Goal: Information Seeking & Learning: Learn about a topic

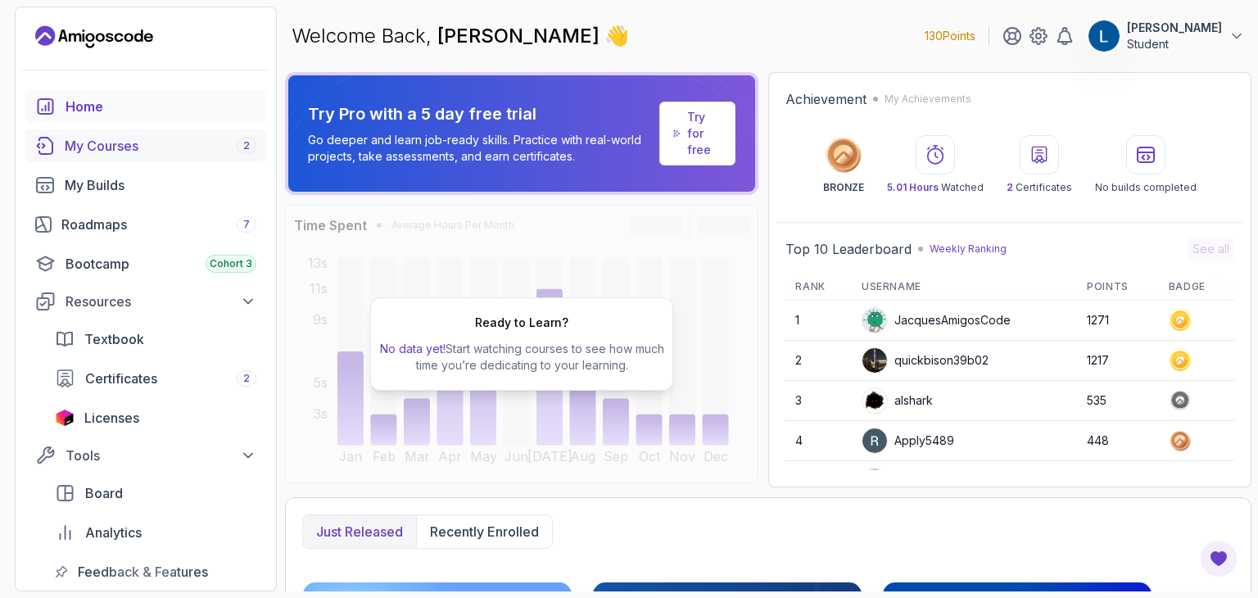
click at [140, 152] on div "My Courses 2" at bounding box center [161, 146] width 192 height 20
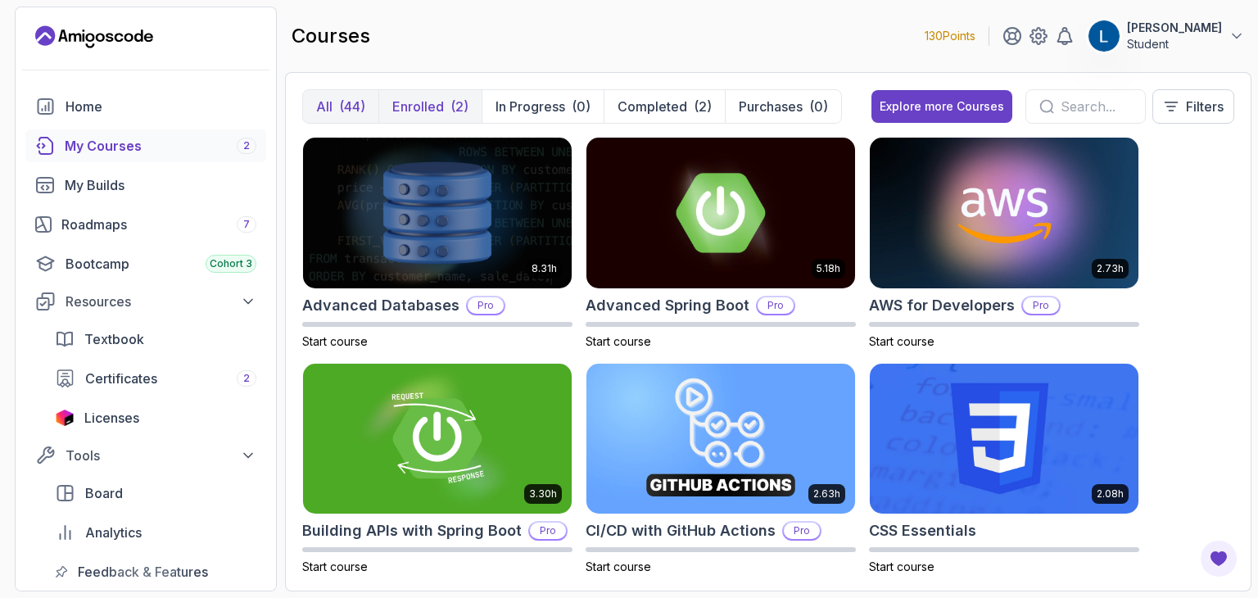
click at [428, 104] on p "Enrolled" at bounding box center [418, 107] width 52 height 20
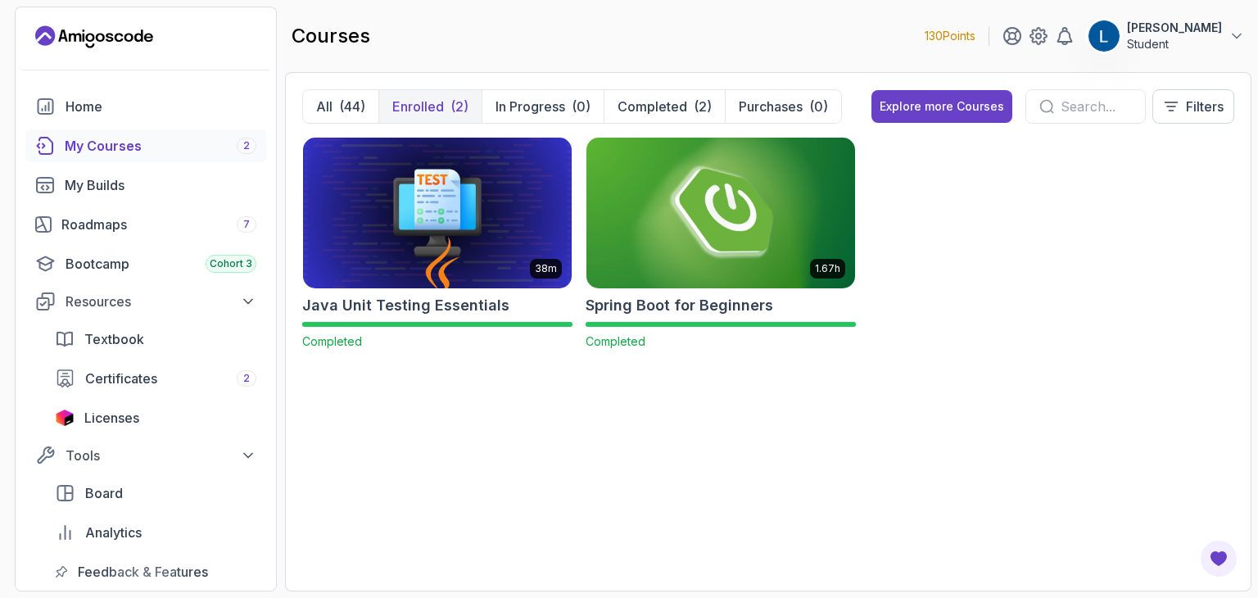
click at [694, 220] on img at bounding box center [721, 212] width 282 height 158
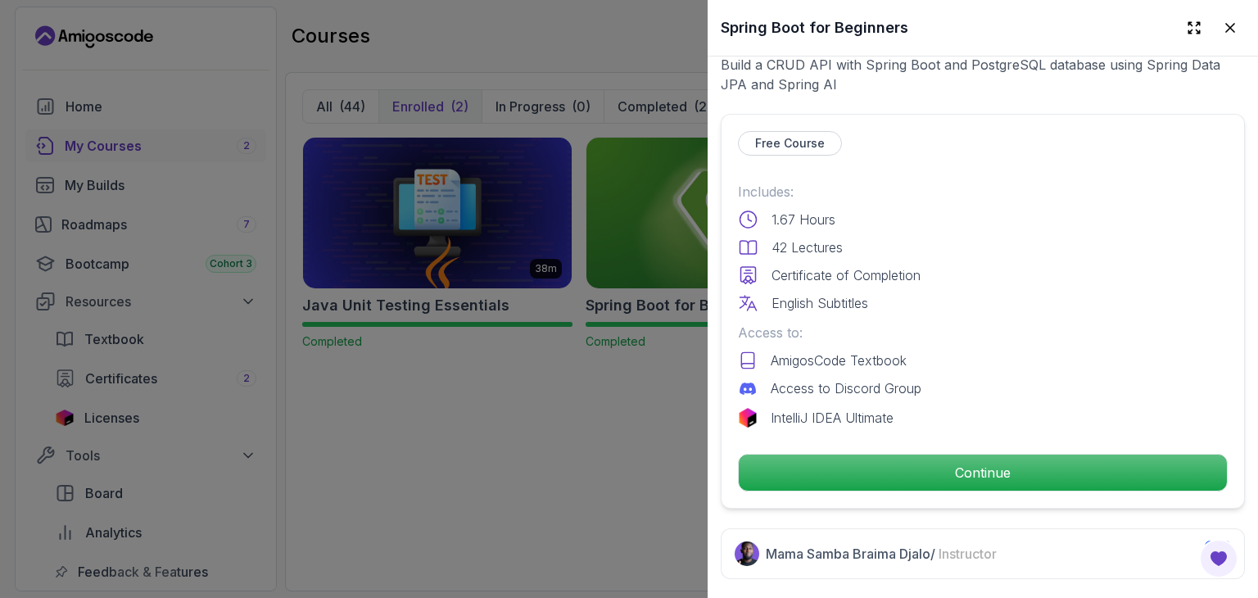
scroll to position [334, 0]
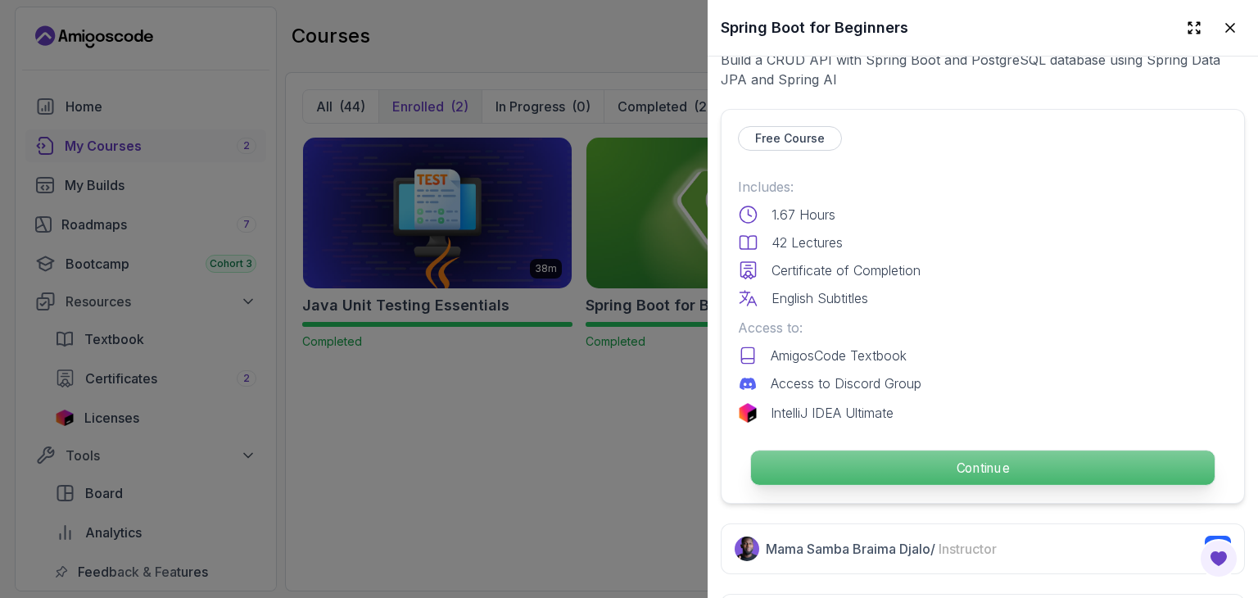
click at [871, 450] on p "Continue" at bounding box center [983, 467] width 464 height 34
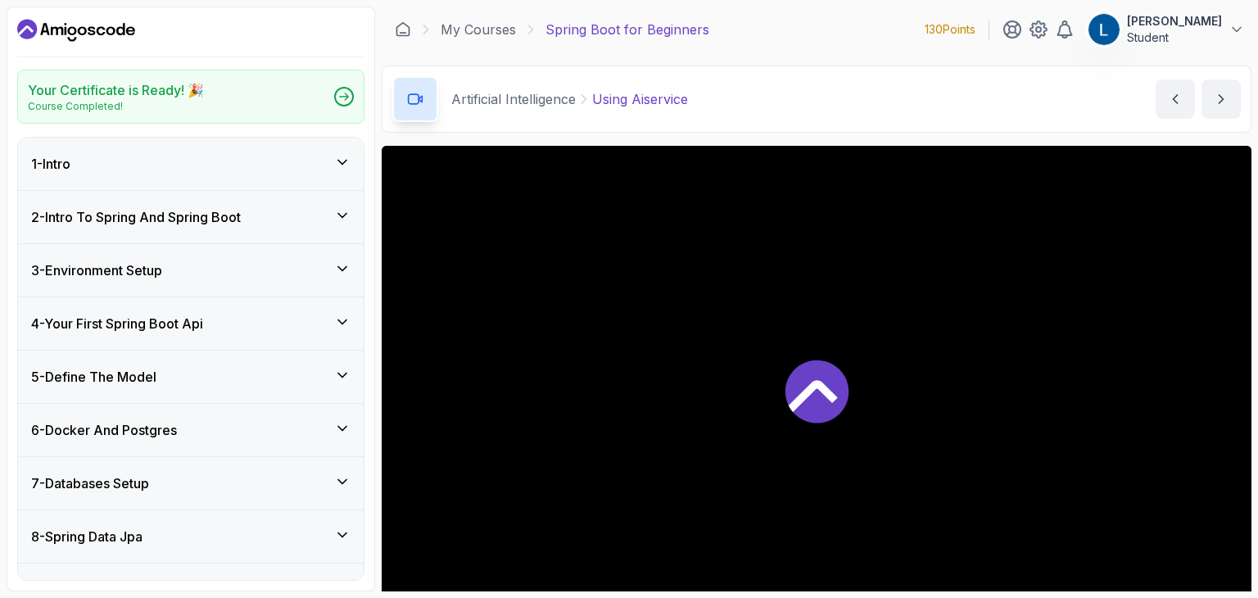
click at [241, 219] on h3 "2 - Intro To Spring And Spring Boot" at bounding box center [136, 217] width 210 height 20
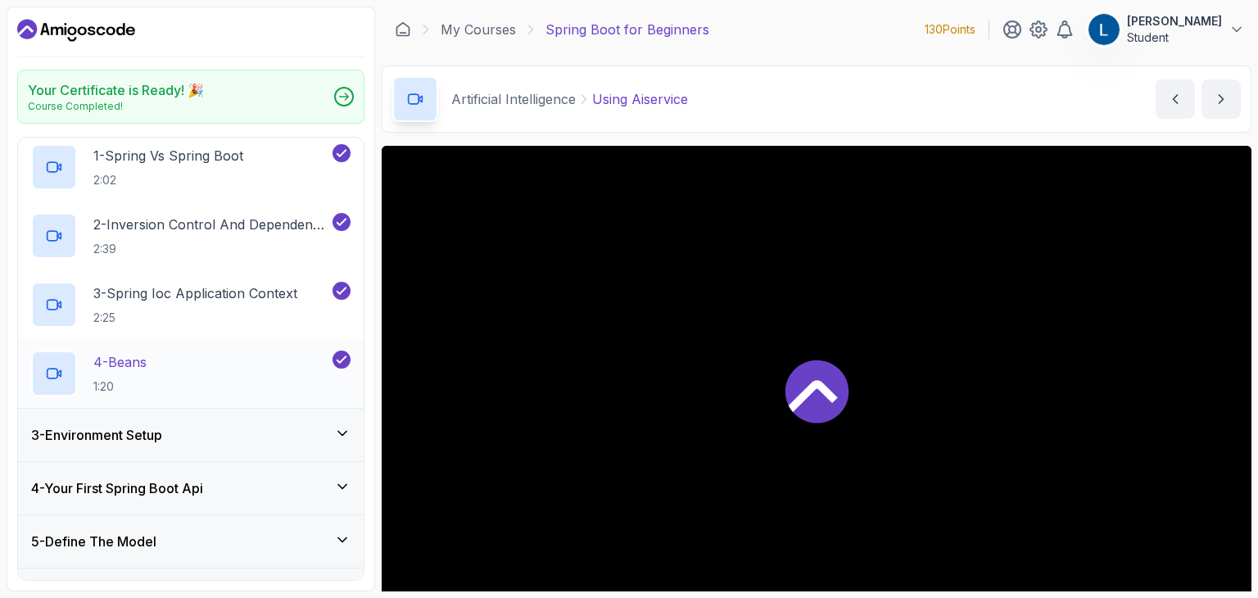
scroll to position [111, 0]
click at [237, 422] on div "3 - Environment Setup" at bounding box center [191, 434] width 346 height 52
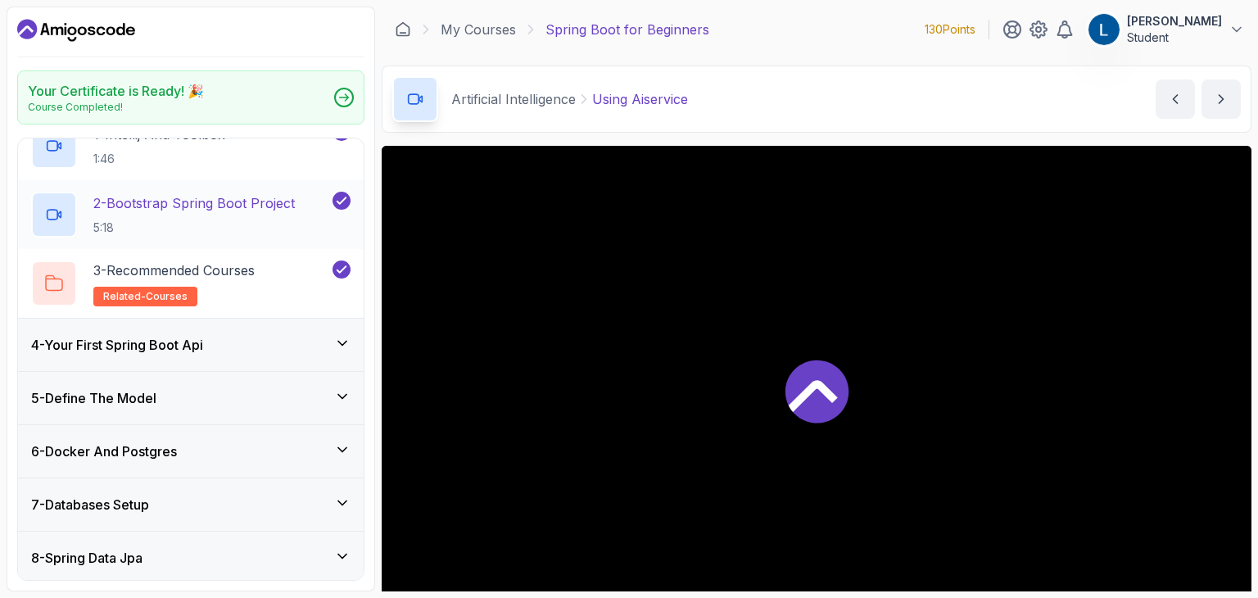
scroll to position [187, 0]
click at [252, 337] on div "4 - Your First Spring Boot Api" at bounding box center [190, 344] width 319 height 20
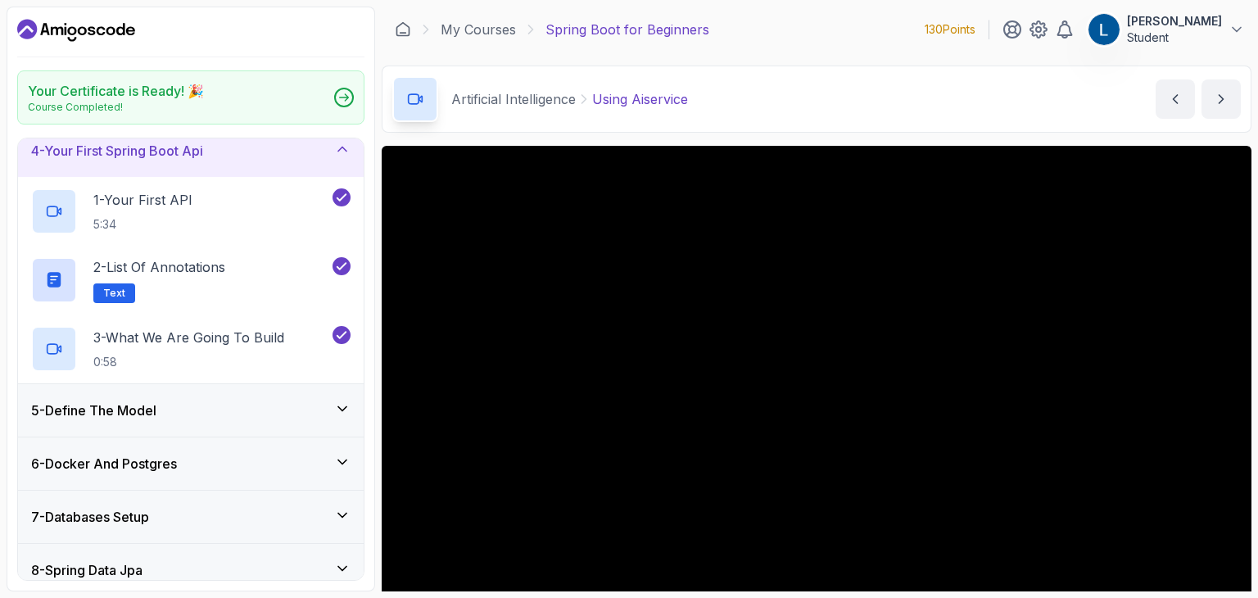
scroll to position [0, 0]
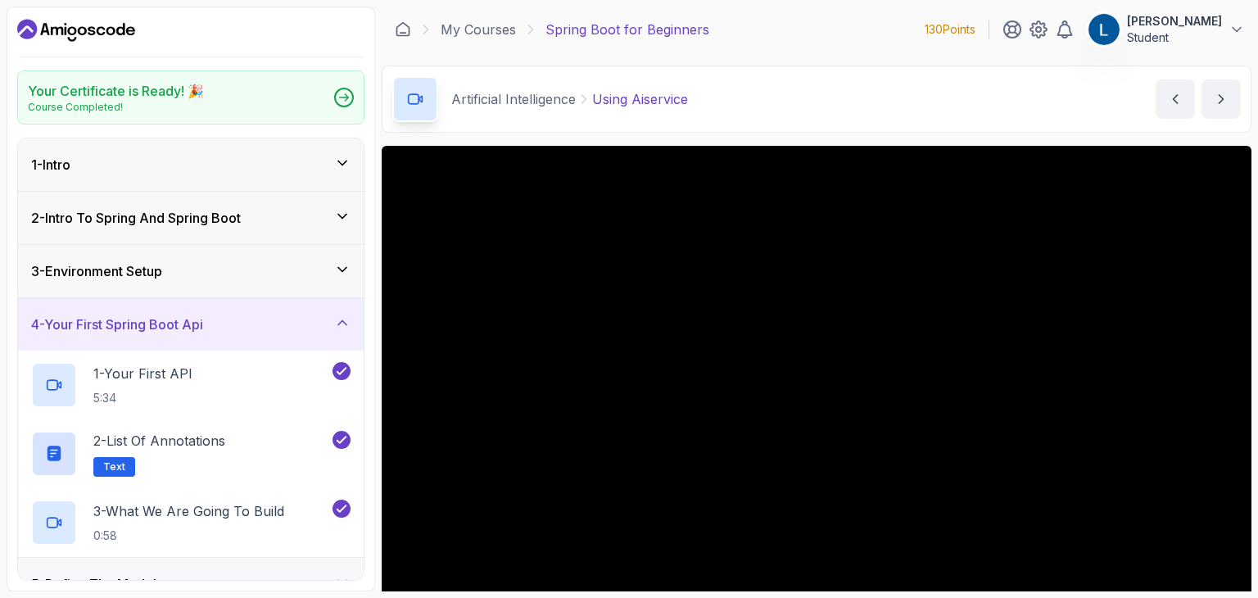
click at [240, 267] on div "3 - Environment Setup" at bounding box center [190, 271] width 319 height 20
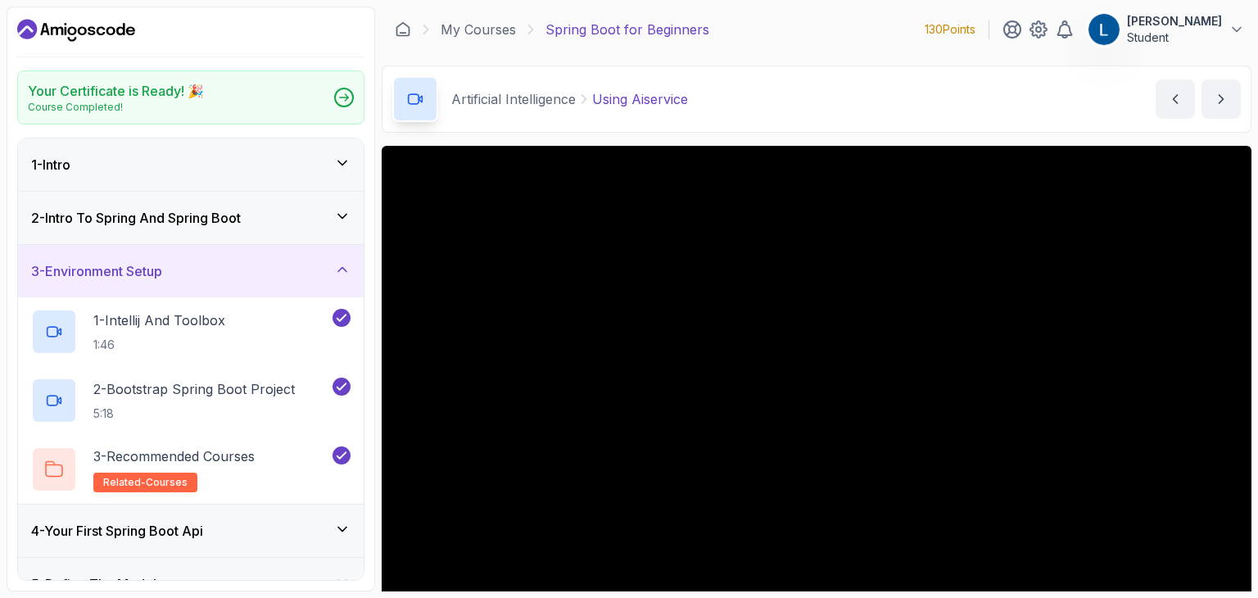
click at [226, 174] on div "1 - Intro" at bounding box center [191, 164] width 346 height 52
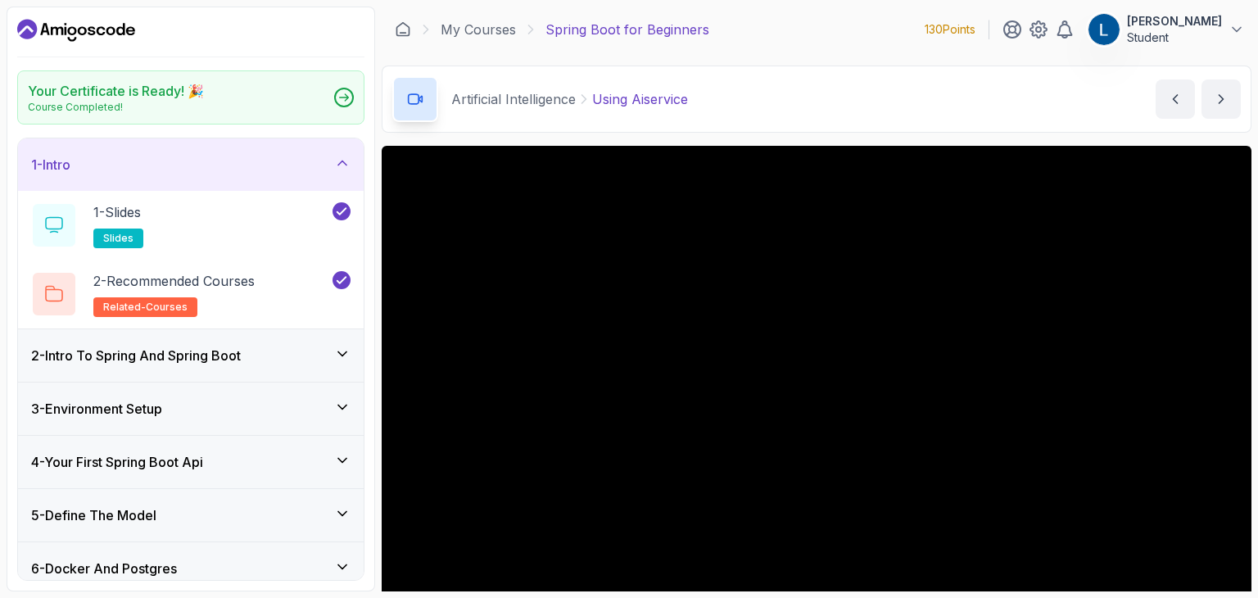
click at [233, 377] on div "2 - Intro To Spring And Spring Boot" at bounding box center [191, 355] width 346 height 52
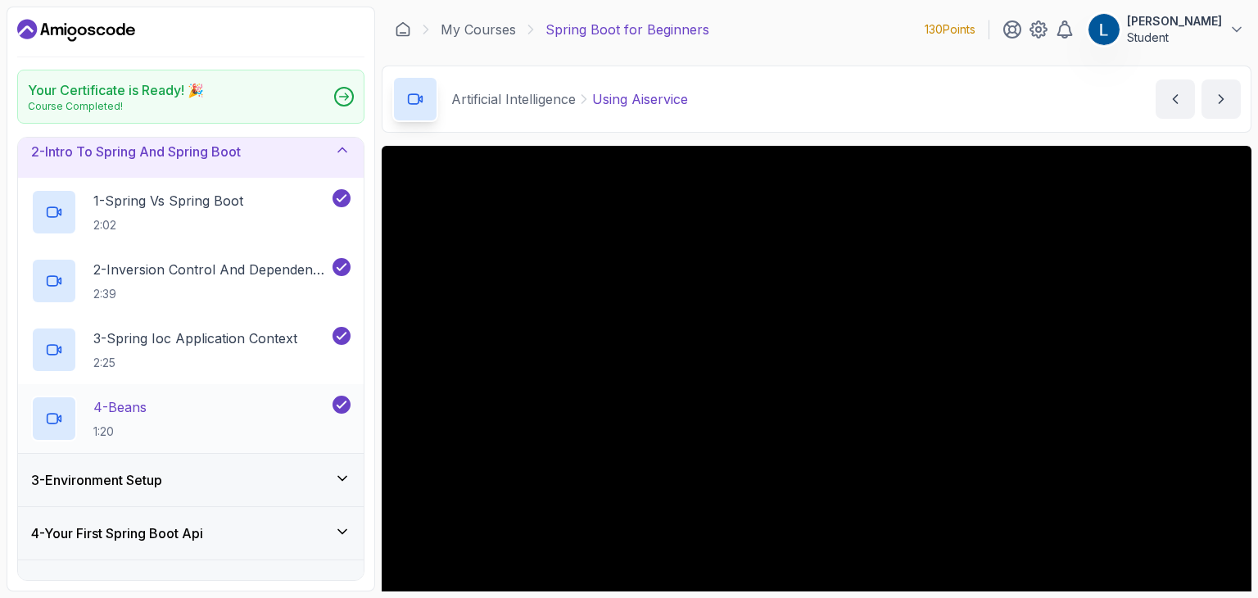
scroll to position [85, 0]
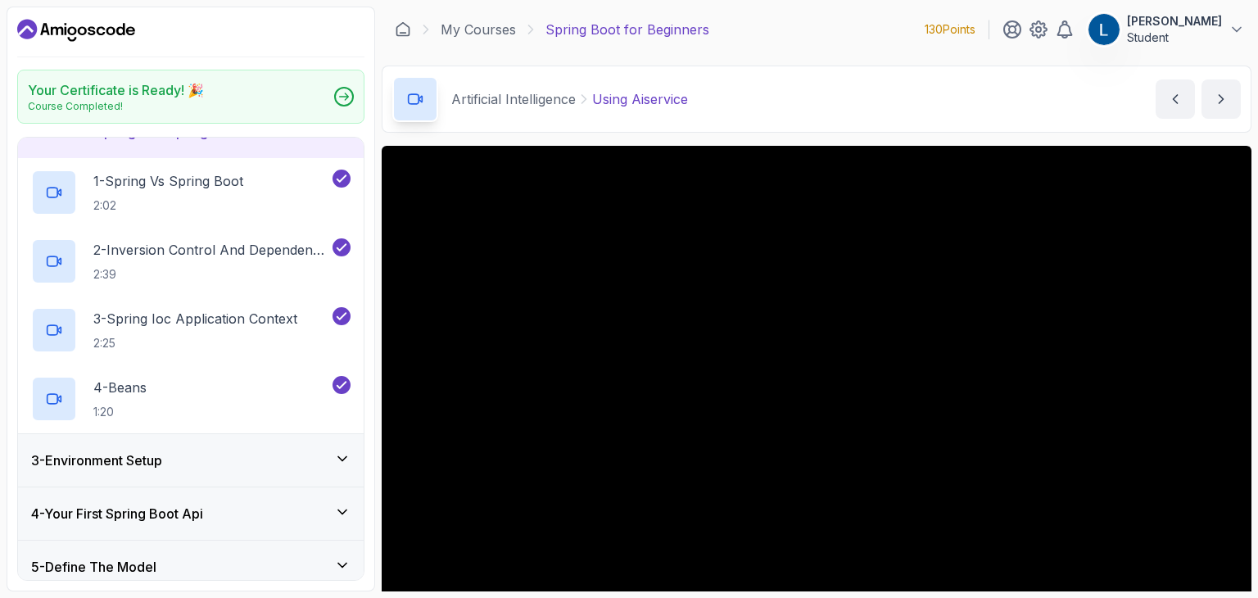
click at [232, 459] on div "3 - Environment Setup" at bounding box center [190, 460] width 319 height 20
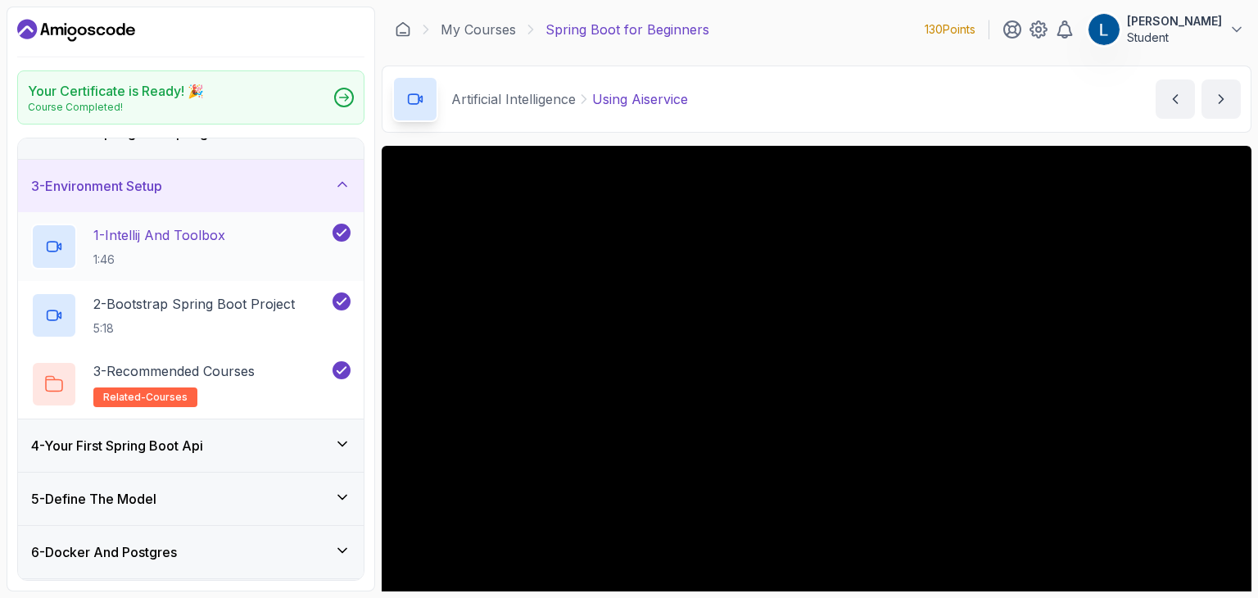
click at [242, 256] on div "1 - Intellij And Toolbox 1:46" at bounding box center [180, 247] width 298 height 46
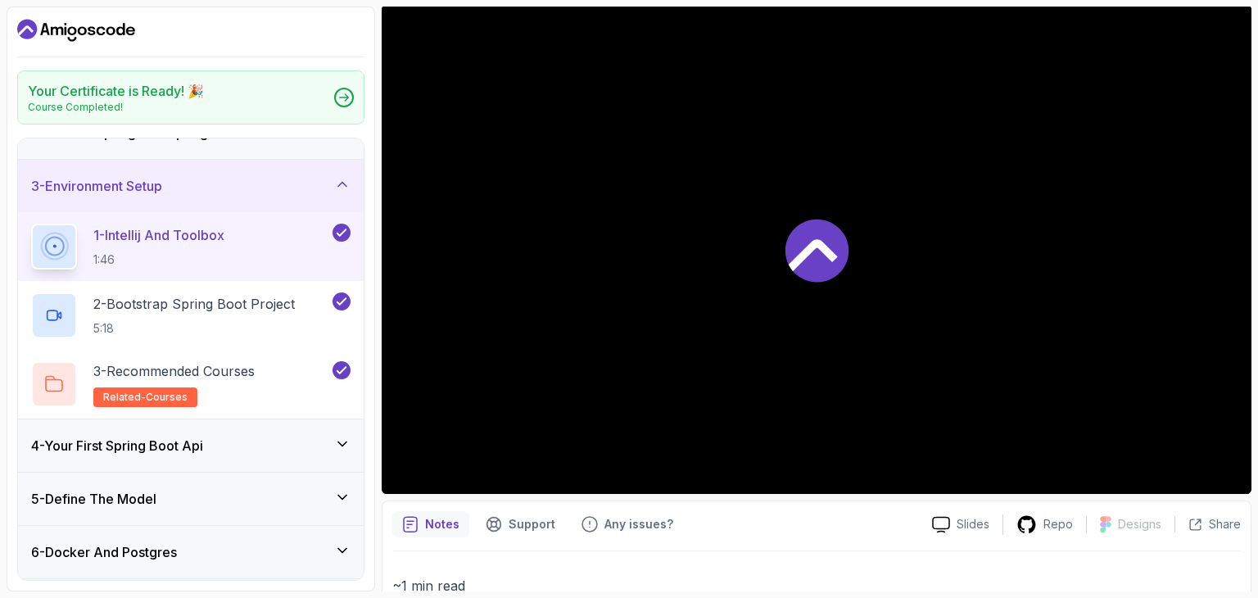
scroll to position [149, 0]
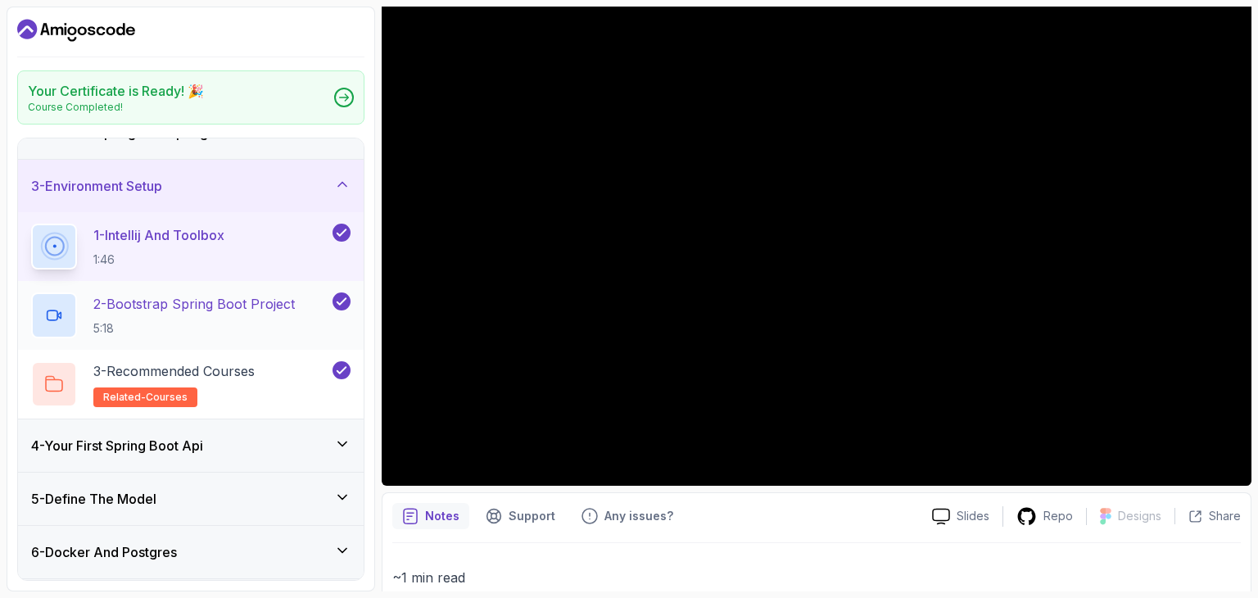
click at [201, 295] on p "2 - Bootstrap Spring Boot Project" at bounding box center [193, 304] width 201 height 20
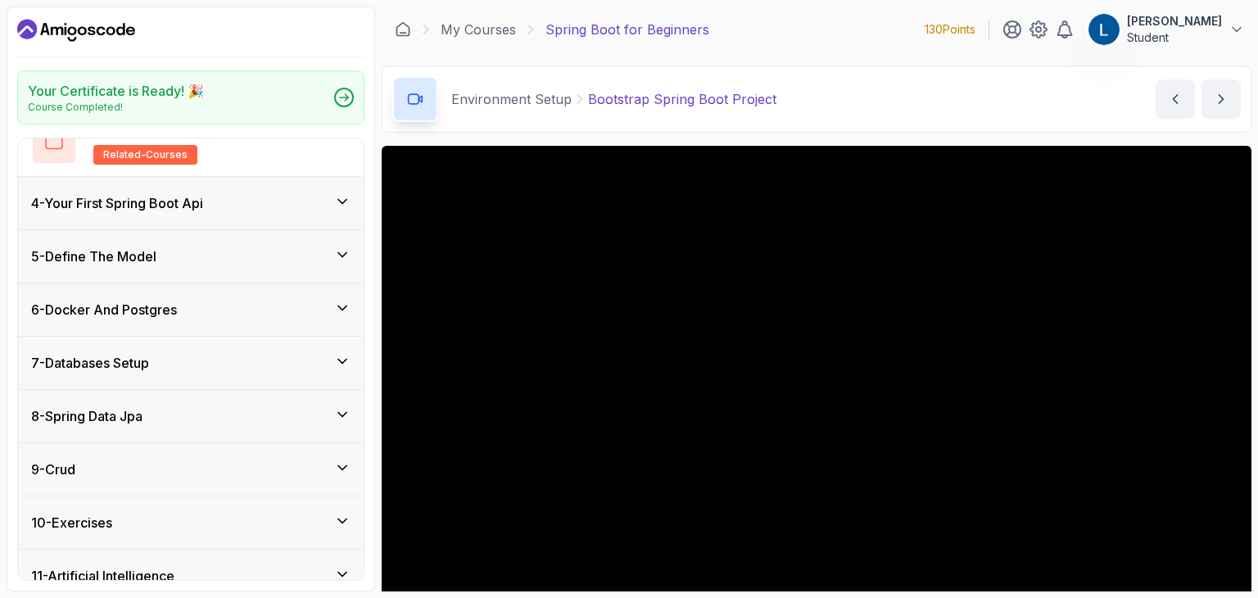
click at [1192, 29] on p "Student" at bounding box center [1174, 37] width 95 height 16
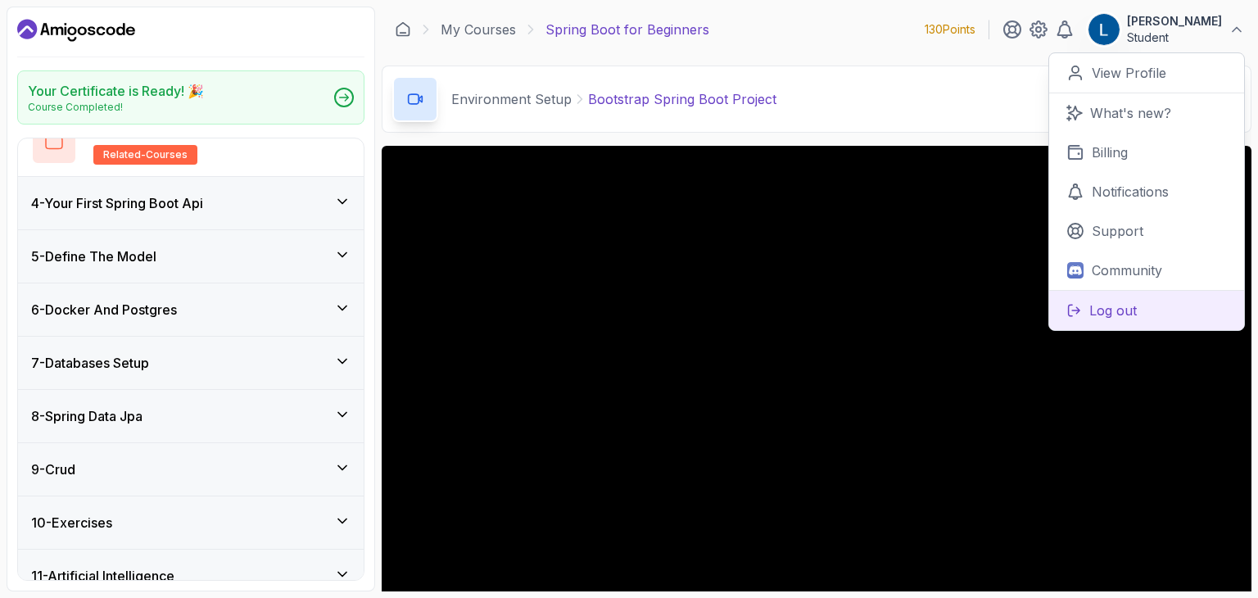
click at [1143, 313] on button "Log out" at bounding box center [1146, 310] width 195 height 40
